Goal: Task Accomplishment & Management: Manage account settings

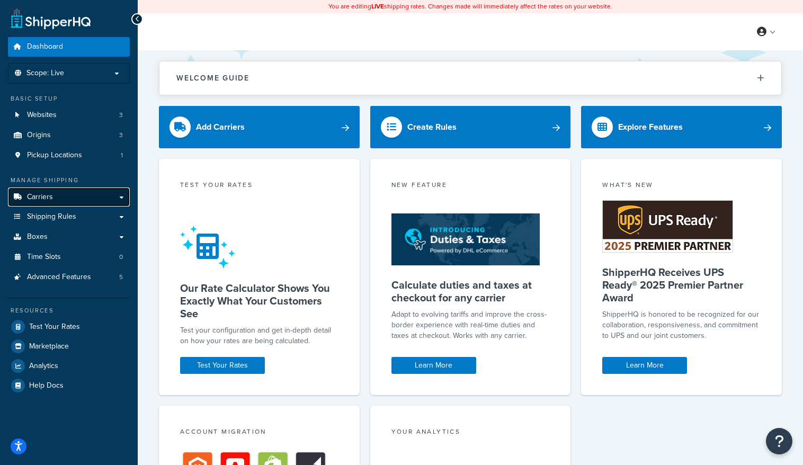
click at [123, 194] on link "Carriers" at bounding box center [69, 198] width 122 height 20
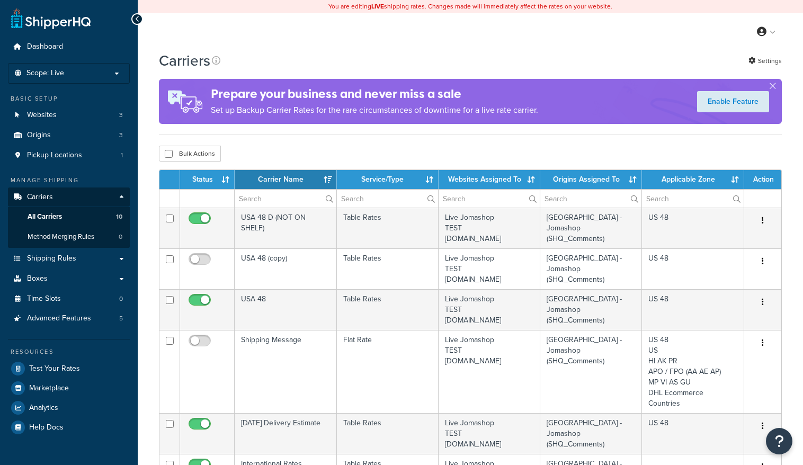
select select "15"
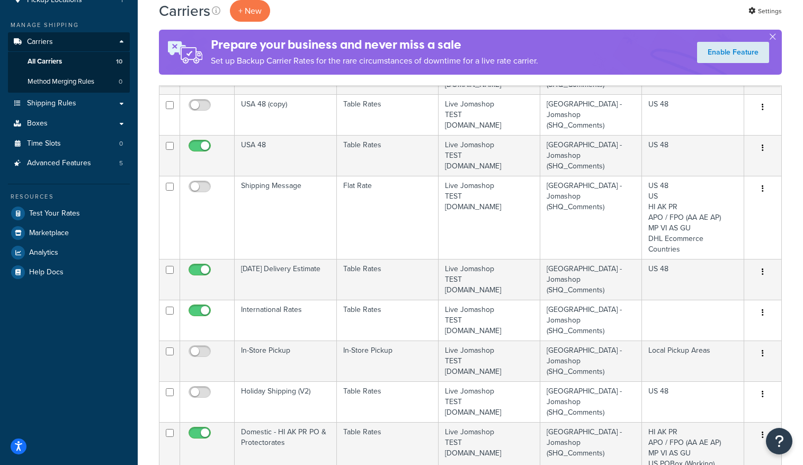
scroll to position [159, 0]
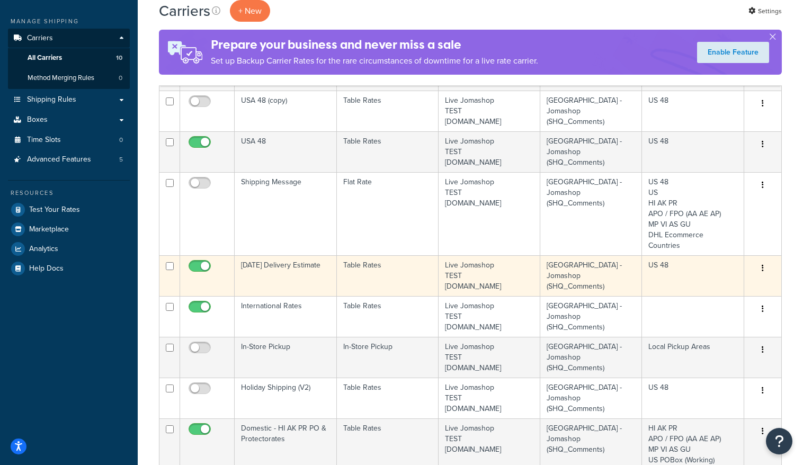
click at [199, 262] on input "checkbox" at bounding box center [201, 268] width 29 height 13
checkbox input "false"
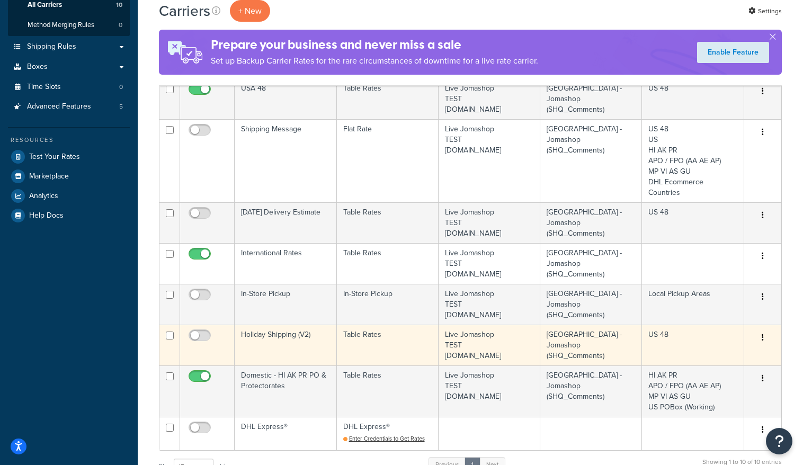
scroll to position [477, 0]
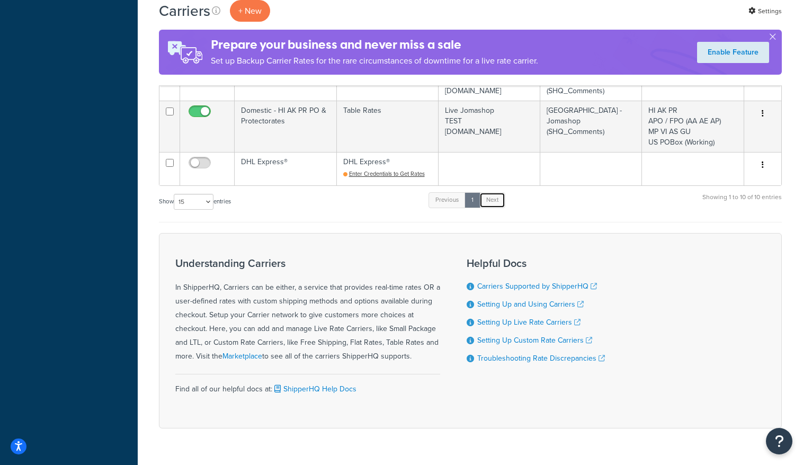
click at [499, 195] on link "Next" at bounding box center [493, 200] width 26 height 16
click at [334, 206] on div "Show 10 15 25 50 100 entries Previous 1 Next Showing 1 to 10 of 10 entries" at bounding box center [470, 206] width 623 height 31
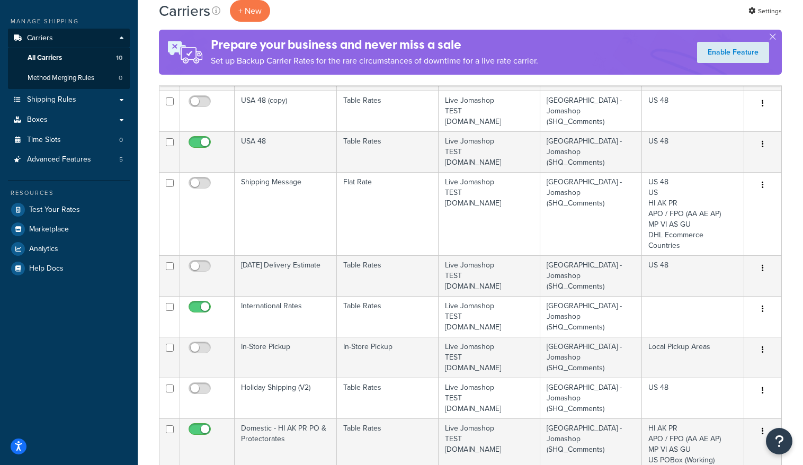
scroll to position [0, 0]
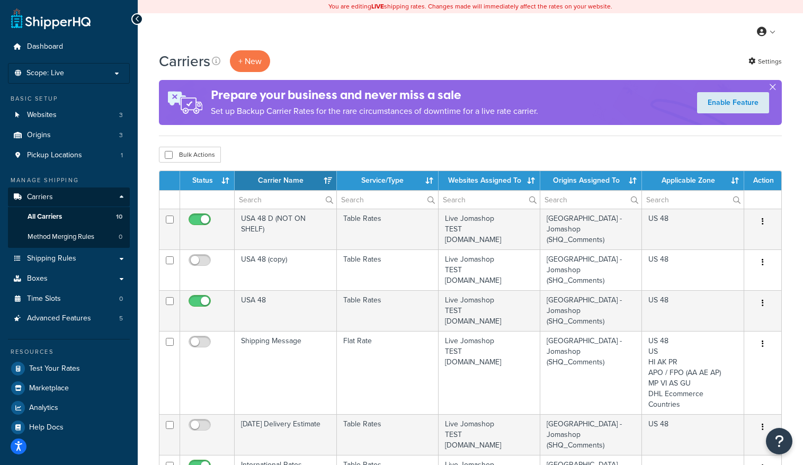
click at [772, 88] on button "button" at bounding box center [773, 89] width 3 height 3
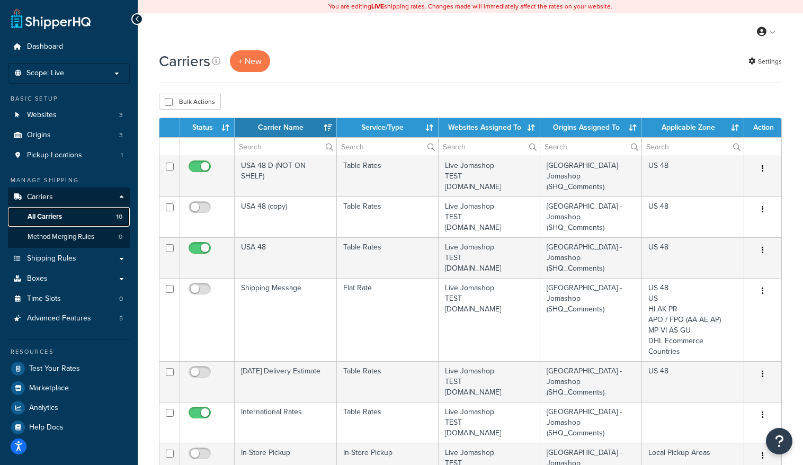
click at [45, 214] on span "All Carriers" at bounding box center [45, 216] width 34 height 9
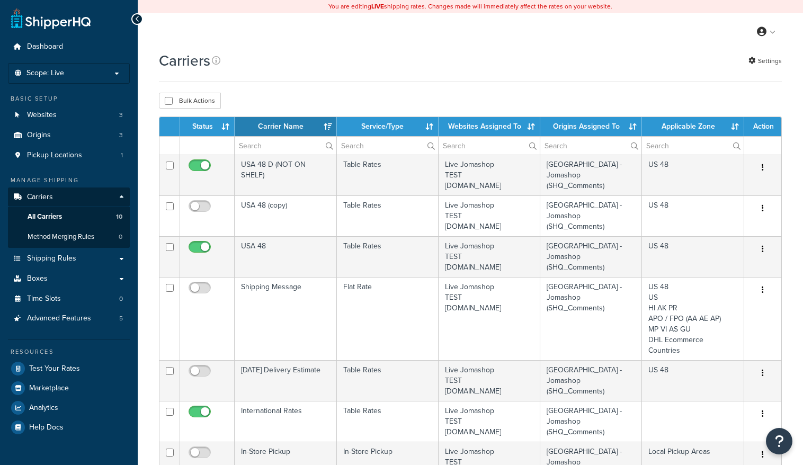
select select "15"
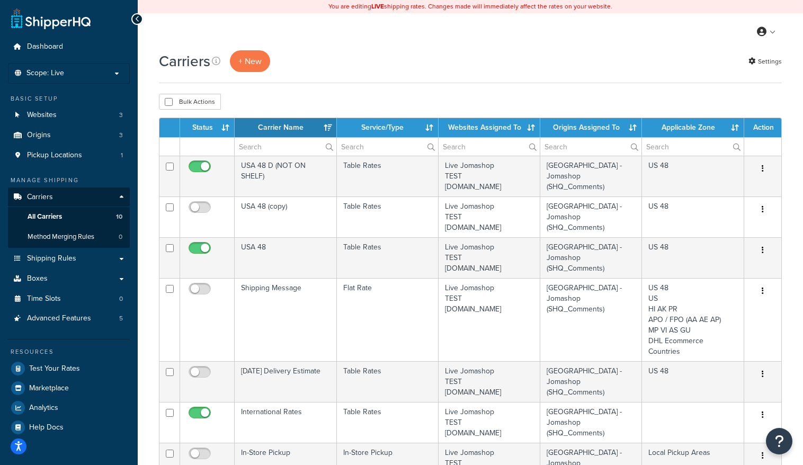
click at [146, 272] on div "Carriers + New Settings Bulk Actions Duplicate [GEOGRAPHIC_DATA] Contact Us Sen…" at bounding box center [471, 469] width 666 height 839
